Goal: Check status: Check status

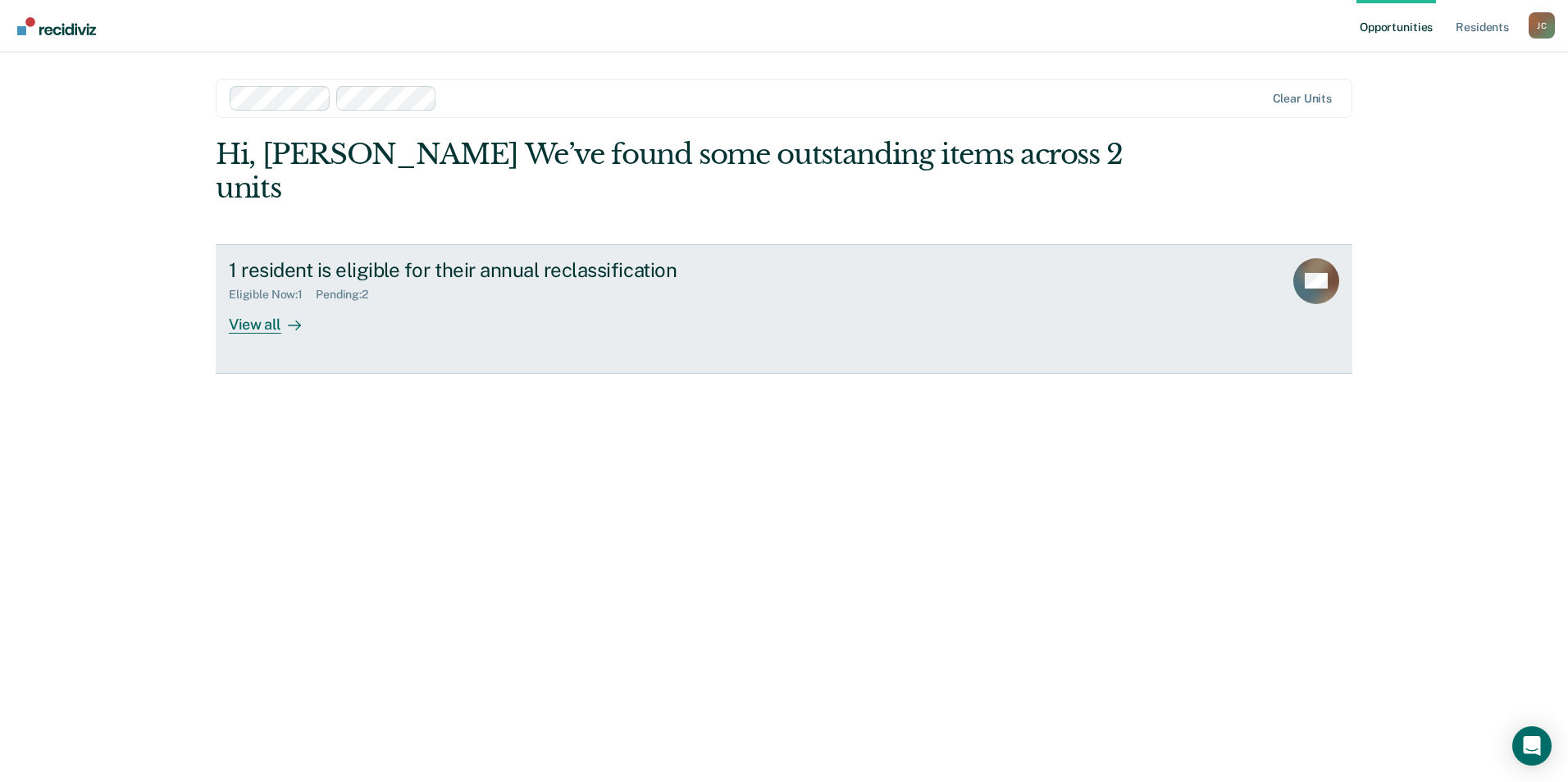
click at [274, 302] on div "View all" at bounding box center [274, 317] width 92 height 32
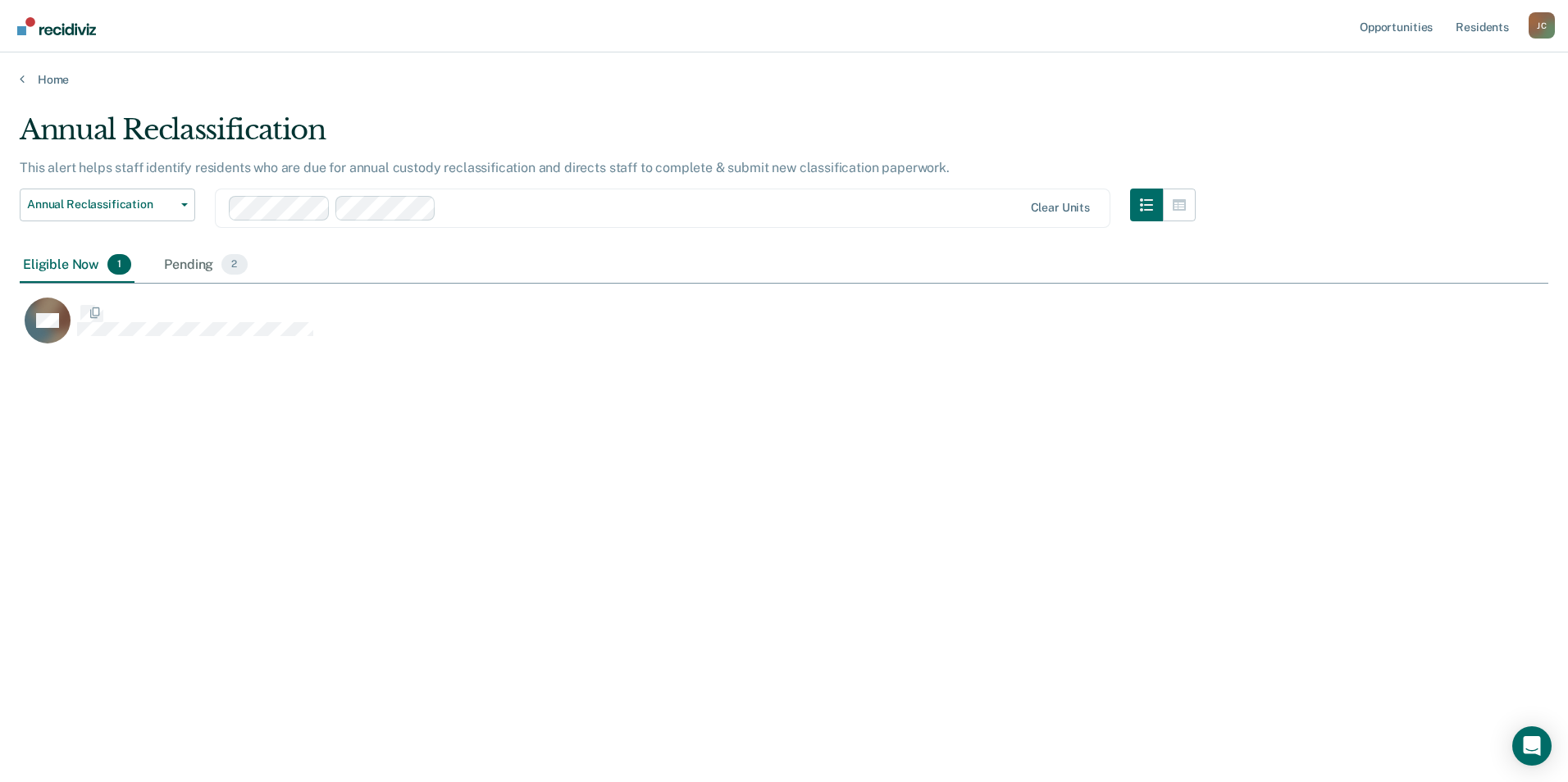
scroll to position [534, 1517]
click at [185, 271] on div "Pending 2" at bounding box center [205, 266] width 89 height 36
click at [58, 260] on div "Eligible Now 1" at bounding box center [77, 266] width 115 height 36
